Goal: Information Seeking & Learning: Find specific page/section

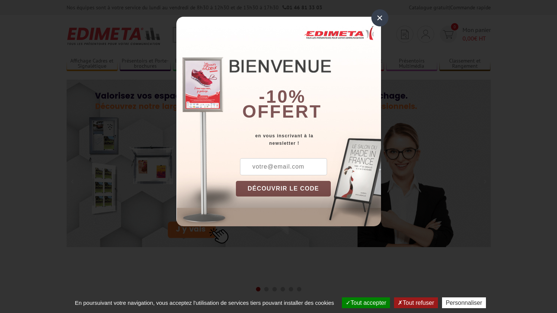
click at [381, 17] on div "×" at bounding box center [379, 17] width 17 height 17
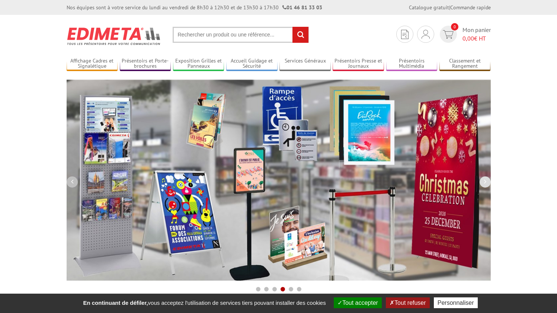
click at [69, 181] on button "button" at bounding box center [72, 181] width 11 height 11
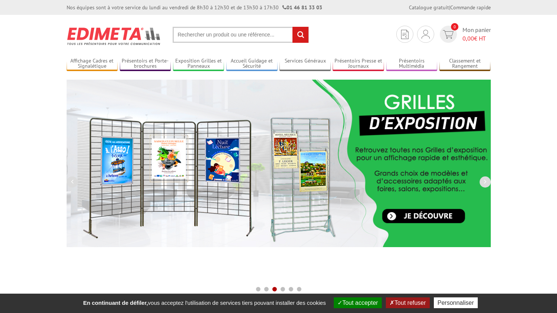
click at [220, 40] on input "text" at bounding box center [241, 35] width 136 height 16
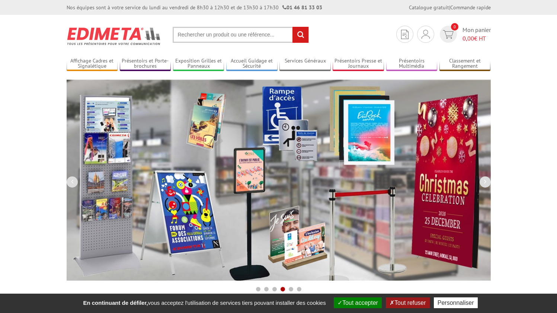
click at [220, 35] on input "text" at bounding box center [241, 35] width 136 height 16
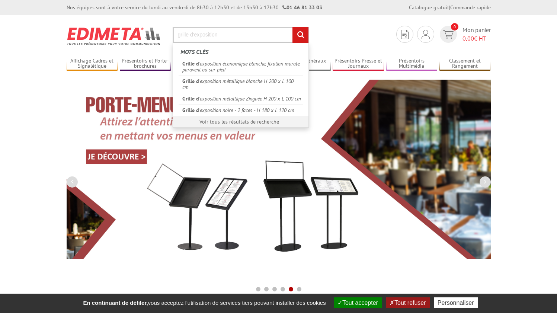
type input "grille d'exposition"
click at [300, 35] on input "rechercher" at bounding box center [301, 35] width 16 height 16
